Goal: Check status: Check status

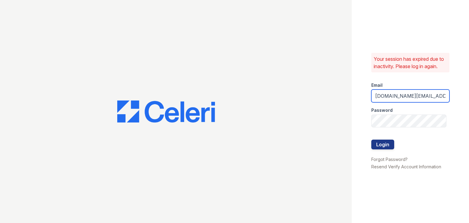
click at [380, 101] on input "Thornbury.am@cafmanagement.com" at bounding box center [410, 96] width 78 height 13
drag, startPoint x: 406, startPoint y: 96, endPoint x: 356, endPoint y: 89, distance: 49.9
click at [356, 89] on div "Your session has expired due to inactivity. Please log in again. Email Thornbur…" at bounding box center [410, 111] width 117 height 223
type input "avalon.pm@cafmanagement.com"
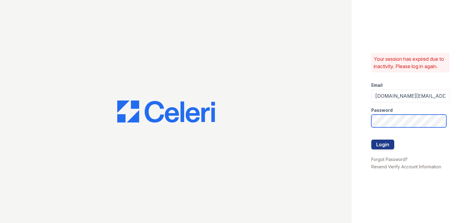
click at [371, 140] on button "Login" at bounding box center [382, 145] width 23 height 10
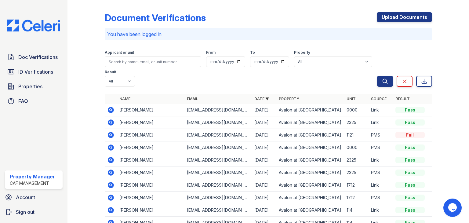
click at [108, 136] on icon at bounding box center [110, 134] width 7 height 7
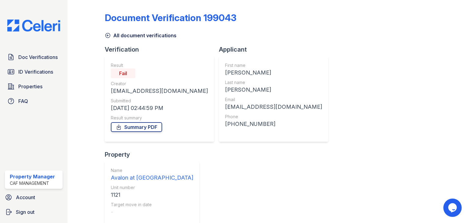
scroll to position [122, 0]
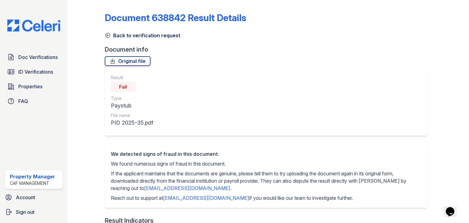
click at [108, 35] on icon at bounding box center [108, 35] width 6 height 6
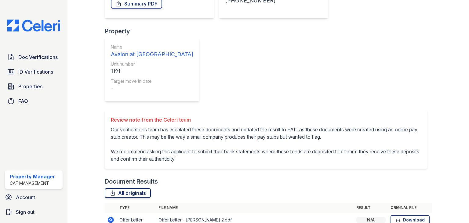
scroll to position [124, 0]
click at [112, 217] on icon at bounding box center [111, 220] width 6 height 6
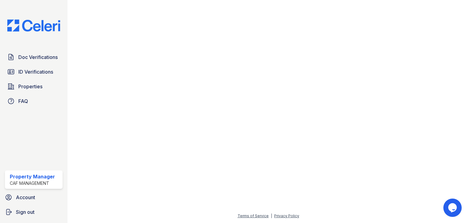
scroll to position [229, 0]
click at [25, 60] on span "Doc Verifications" at bounding box center [37, 56] width 39 height 7
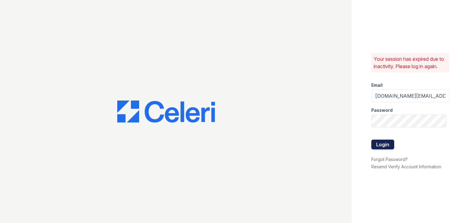
click at [390, 149] on button "Login" at bounding box center [382, 145] width 23 height 10
